Goal: Task Accomplishment & Management: Use online tool/utility

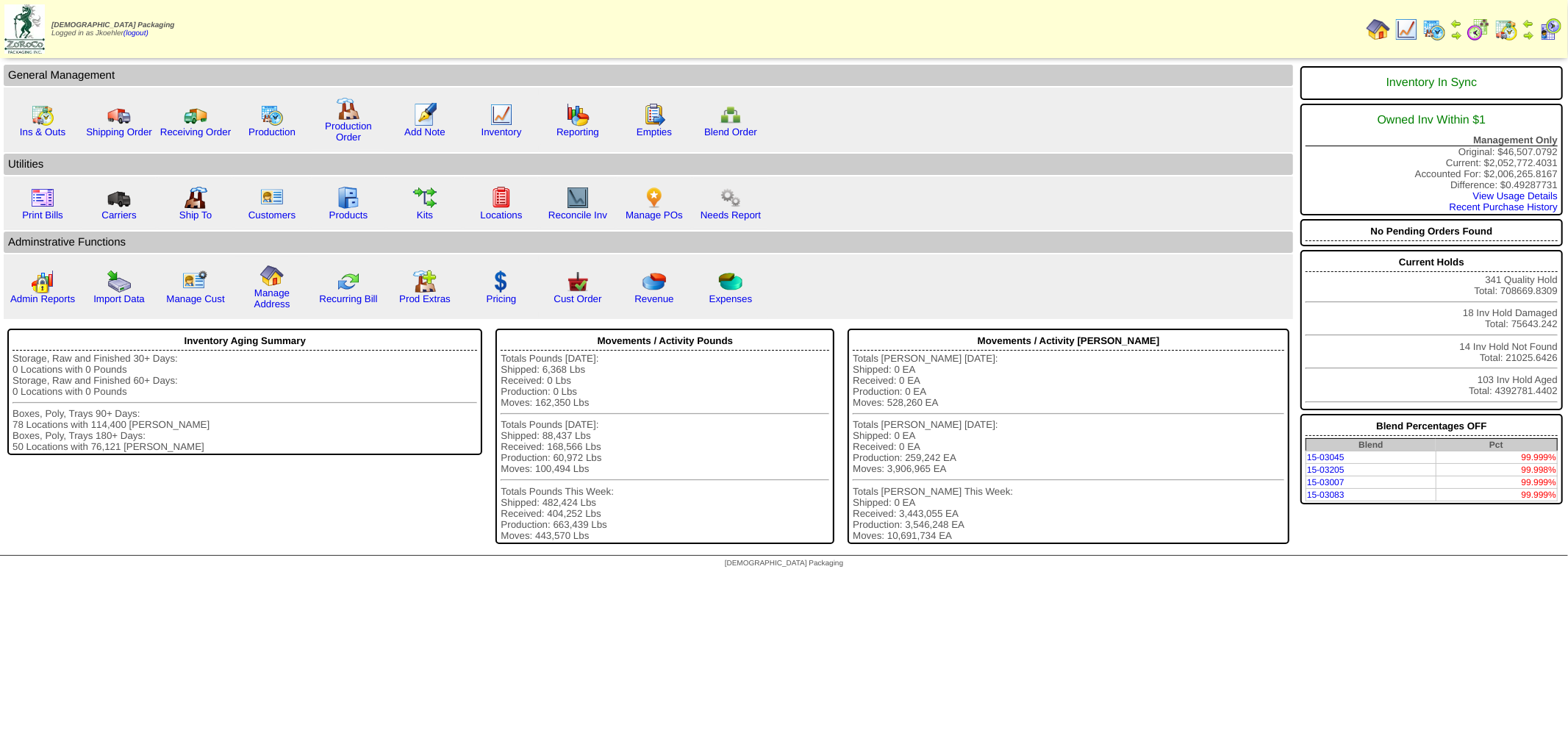
click at [1411, 26] on img at bounding box center [1434, 29] width 23 height 23
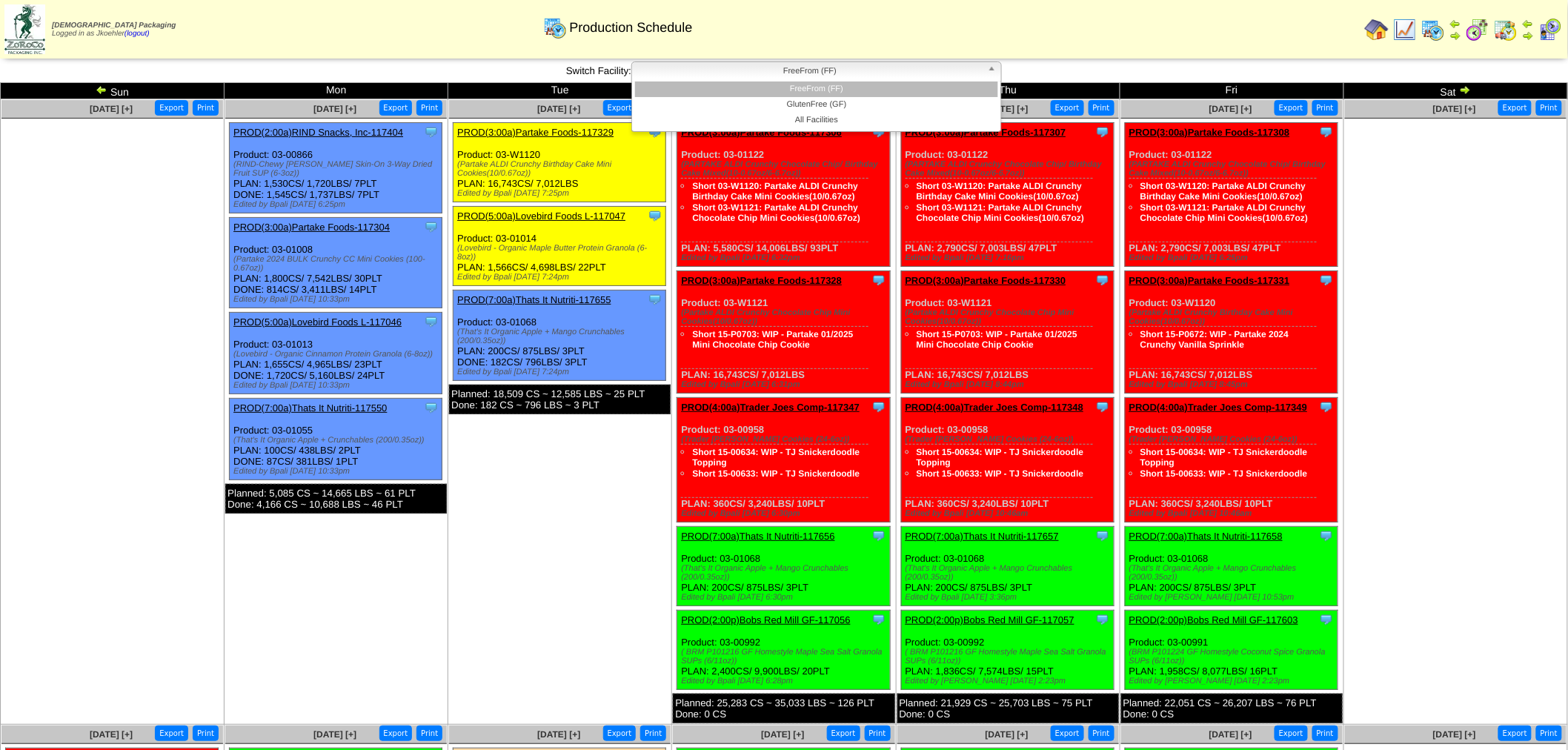
click at [845, 66] on span "FreeFrom (FF)" at bounding box center [810, 71] width 344 height 18
click at [831, 100] on li "GlutenFree (GF)" at bounding box center [817, 104] width 363 height 15
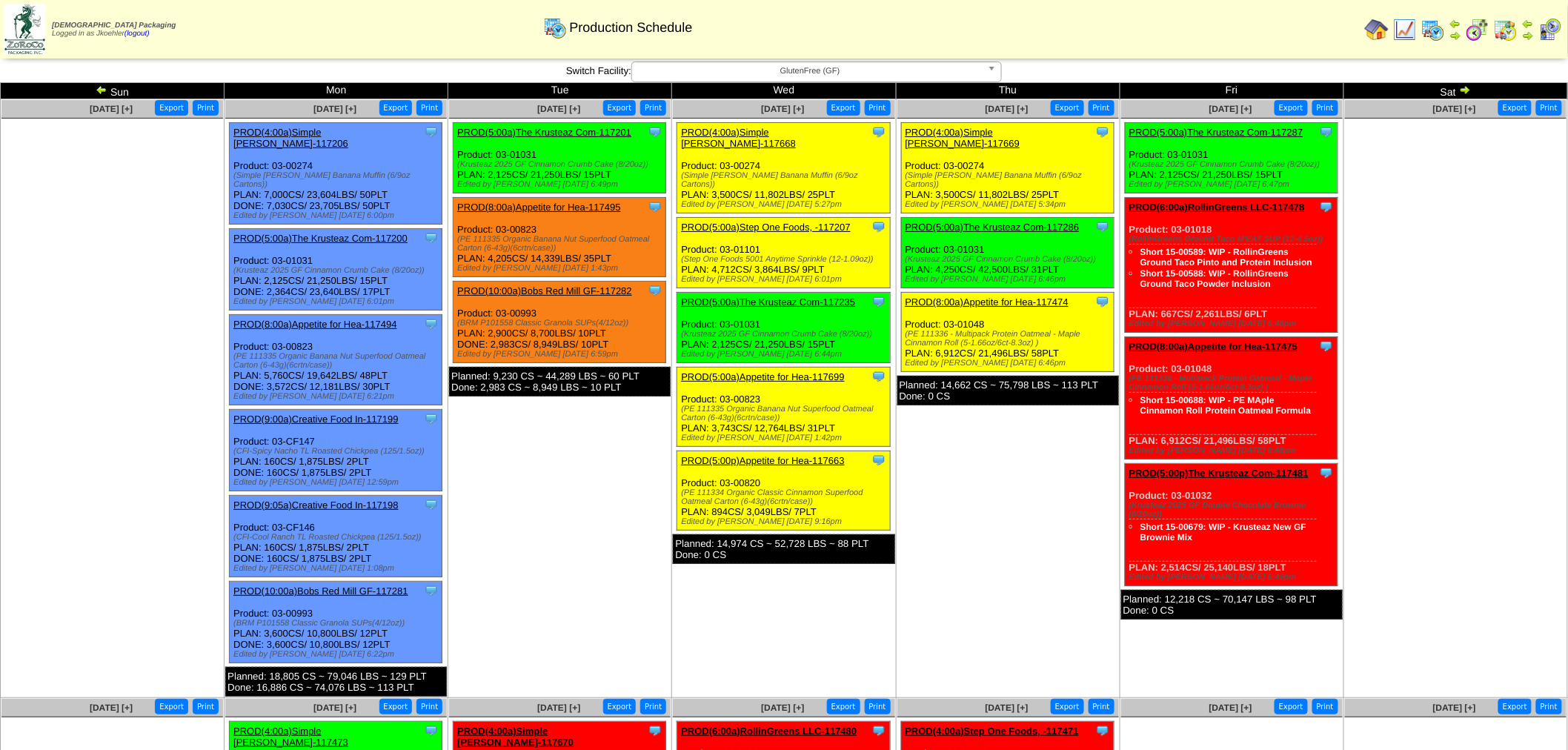
click at [102, 89] on img at bounding box center [101, 89] width 12 height 12
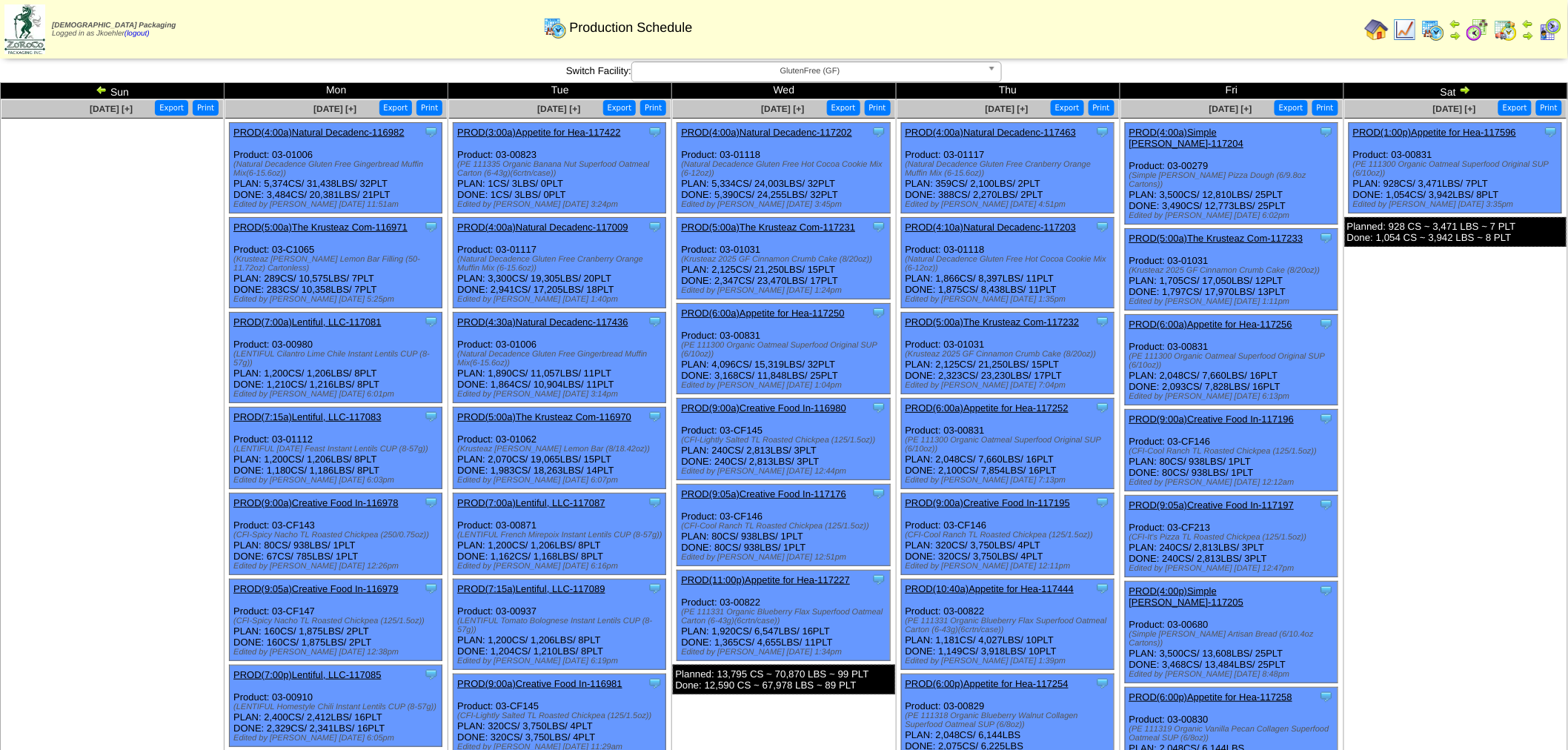
click at [103, 86] on img at bounding box center [101, 89] width 12 height 12
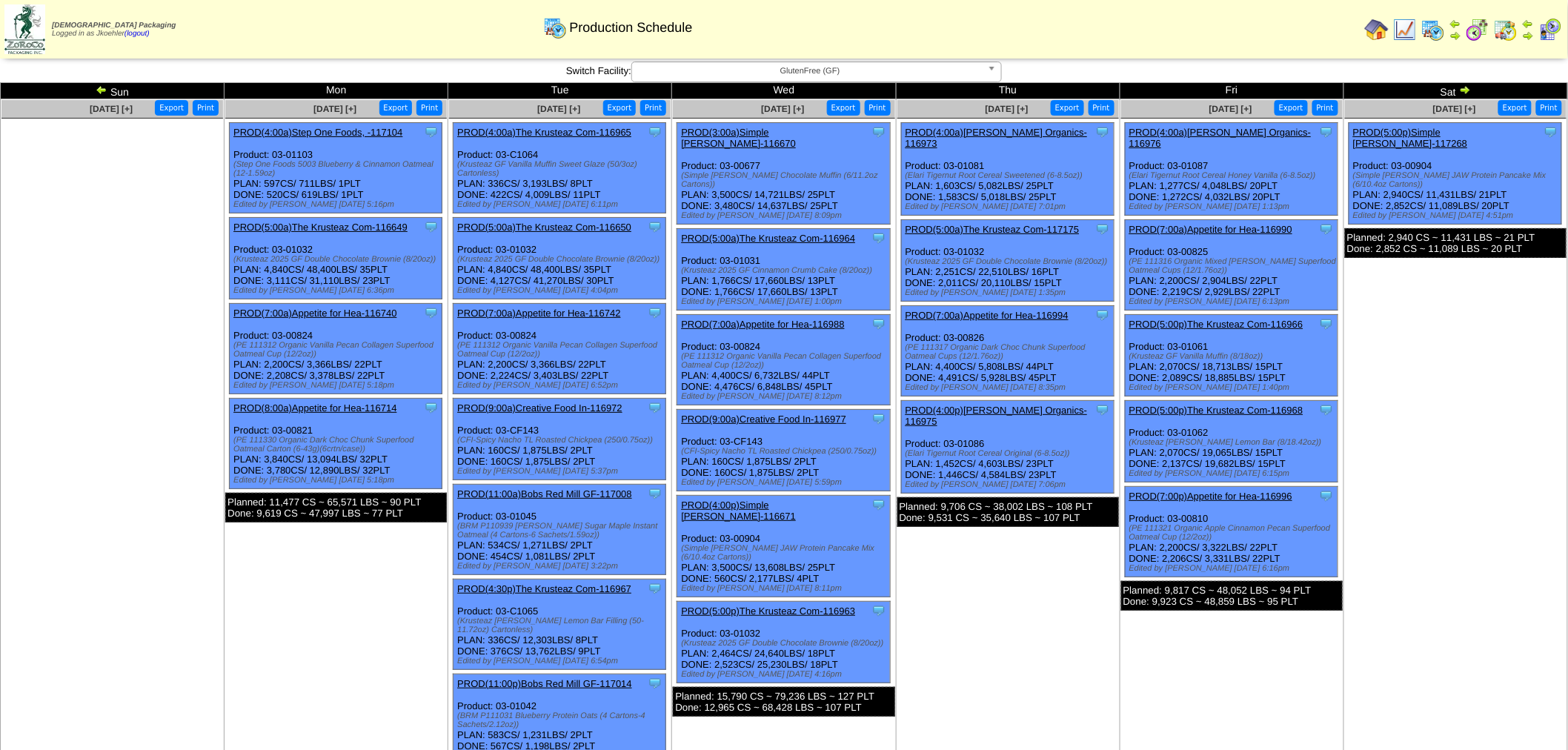
click at [376, 225] on link "PROD(5:00a)The Krusteaz Com-116649" at bounding box center [321, 227] width 174 height 11
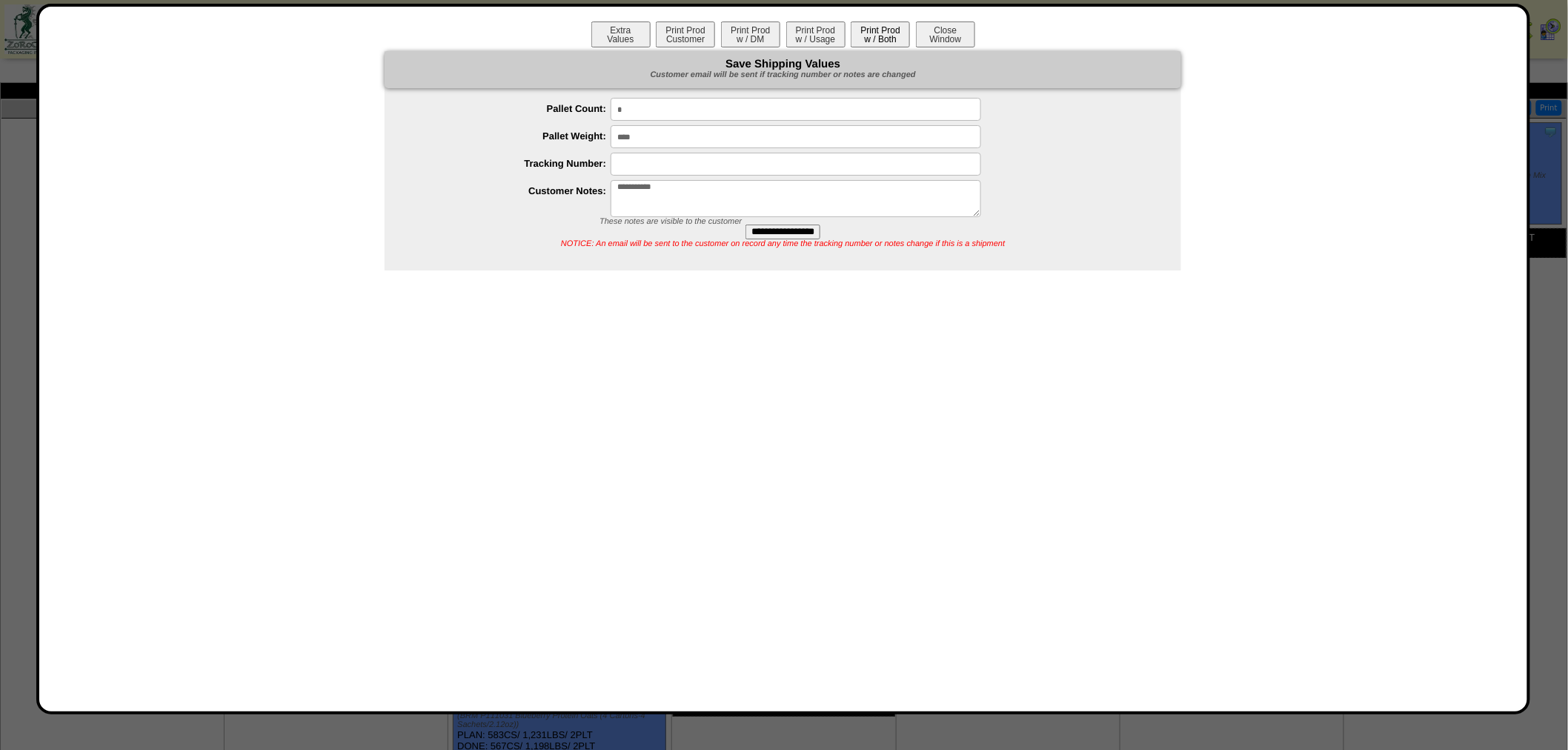
click at [873, 33] on button "Print Prod w / Both" at bounding box center [881, 34] width 59 height 26
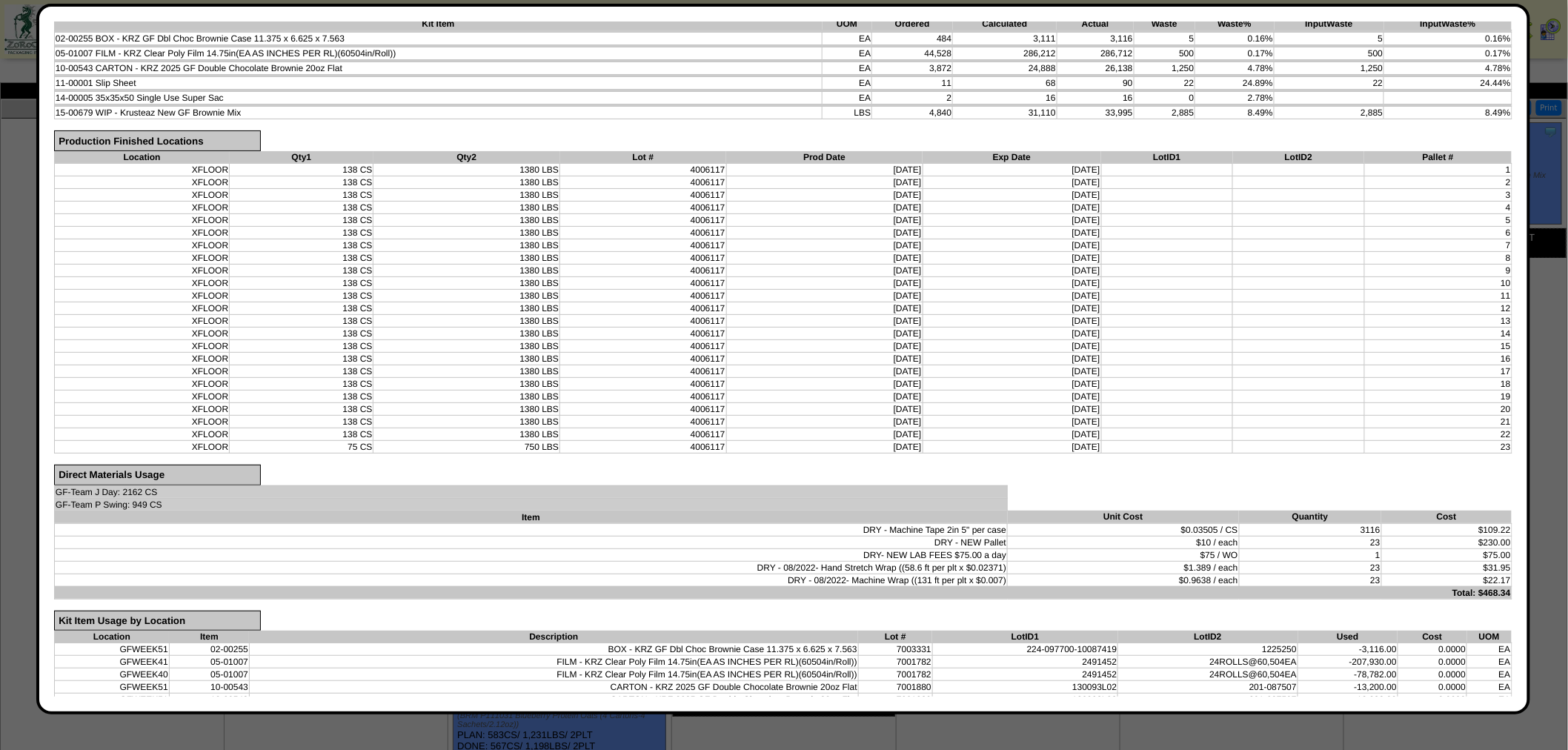
scroll to position [247, 0]
